Goal: Task Accomplishment & Management: Manage account settings

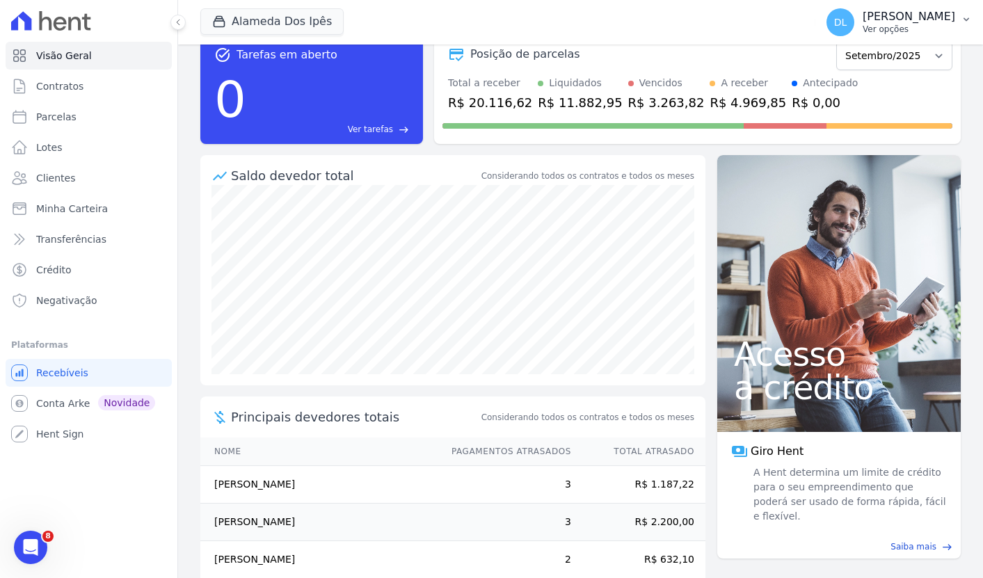
scroll to position [11, 0]
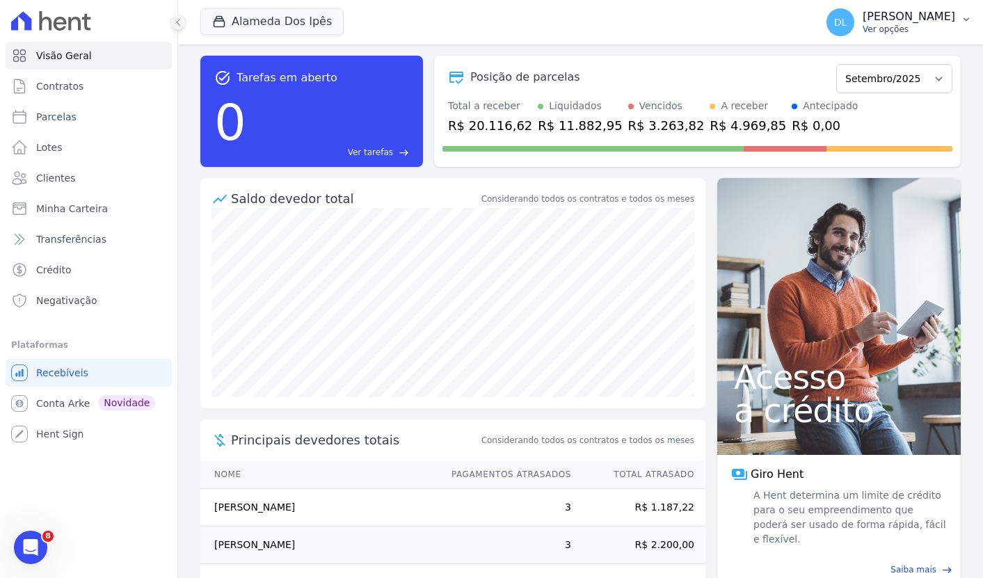
click at [898, 10] on p "[PERSON_NAME]" at bounding box center [908, 17] width 92 height 14
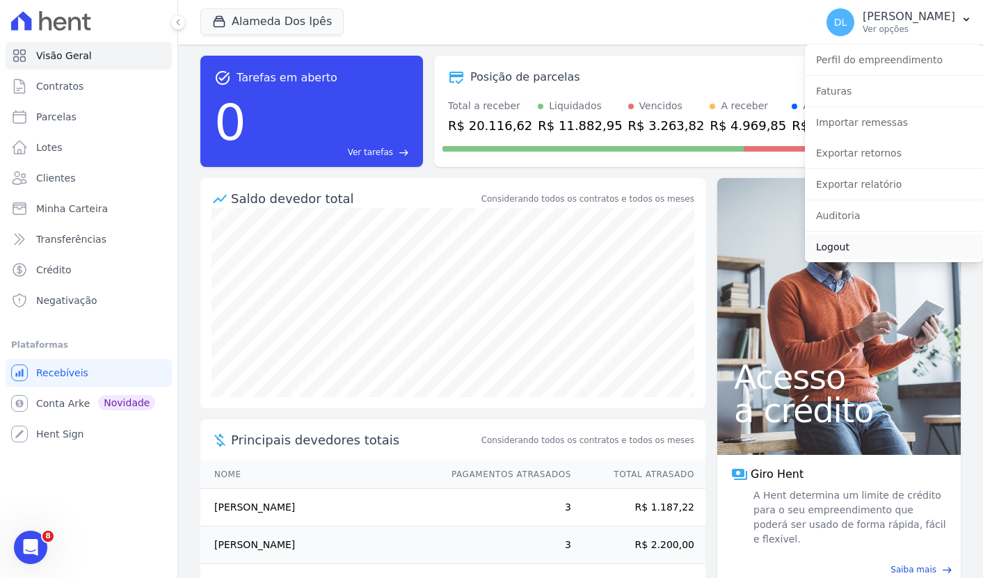
click at [875, 252] on link "Logout" at bounding box center [894, 246] width 178 height 25
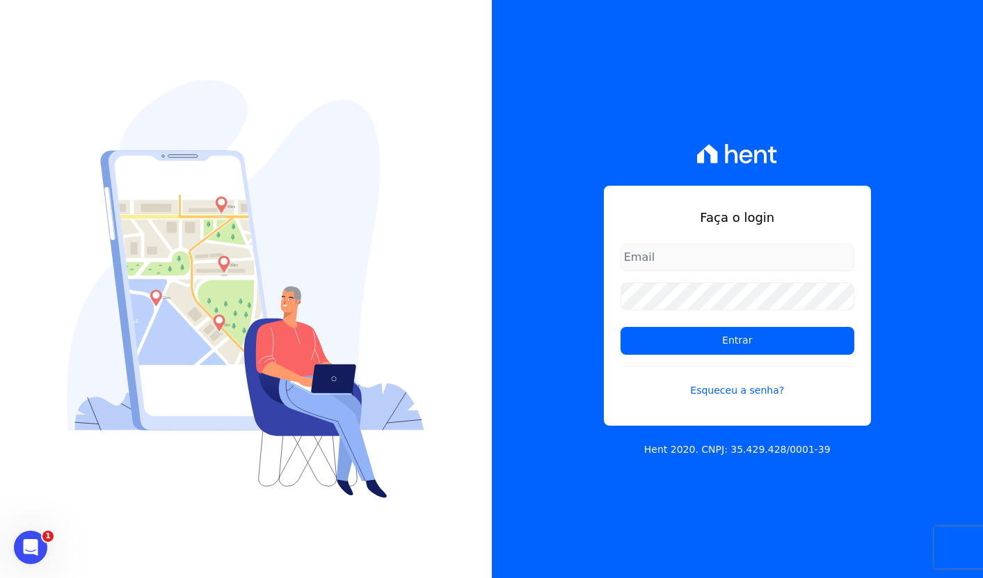
type input "[EMAIL_ADDRESS][DOMAIN_NAME]"
